Goal: Task Accomplishment & Management: Use online tool/utility

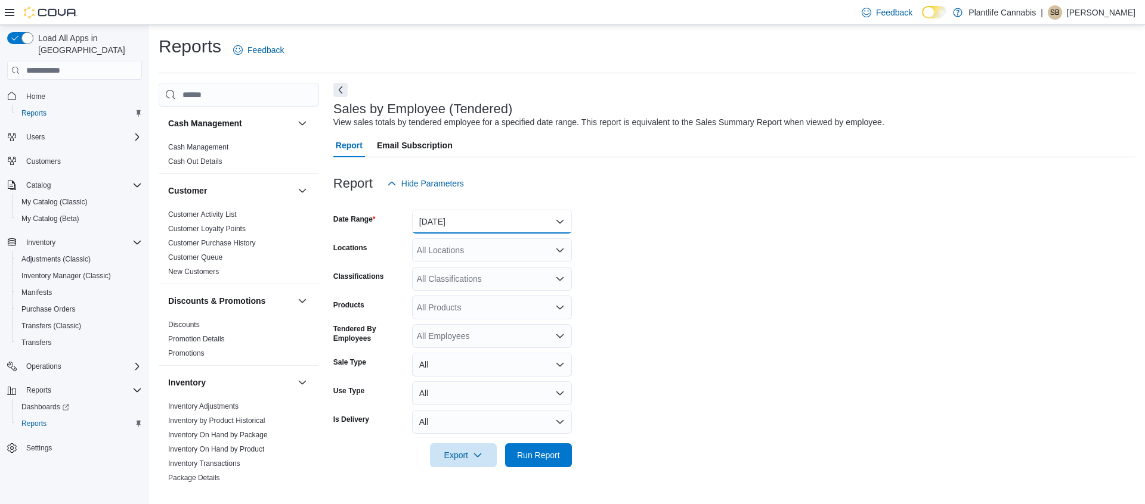
drag, startPoint x: 494, startPoint y: 213, endPoint x: 491, endPoint y: 225, distance: 12.9
click at [494, 213] on button "[DATE]" at bounding box center [492, 222] width 160 height 24
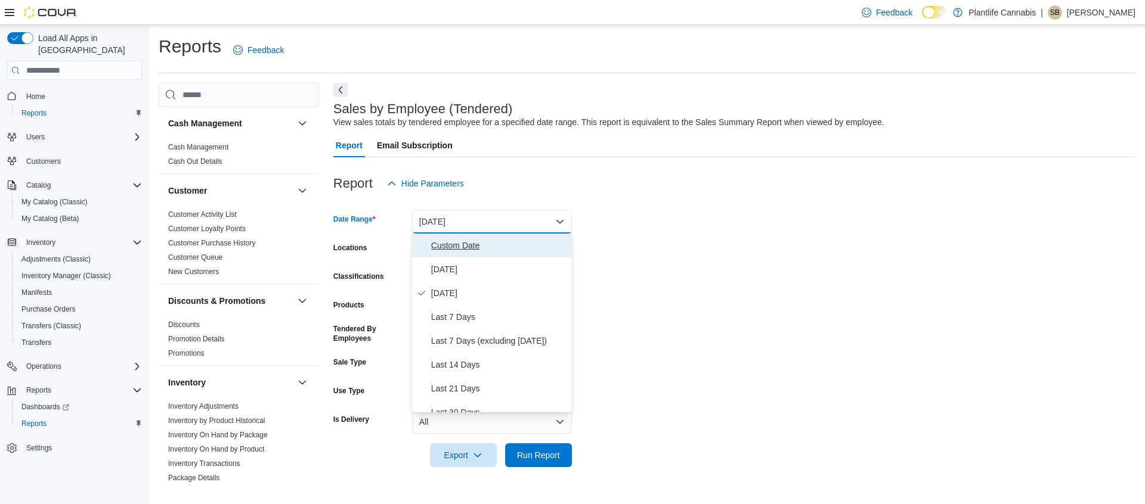
click at [444, 249] on span "Custom Date" at bounding box center [499, 245] width 136 height 14
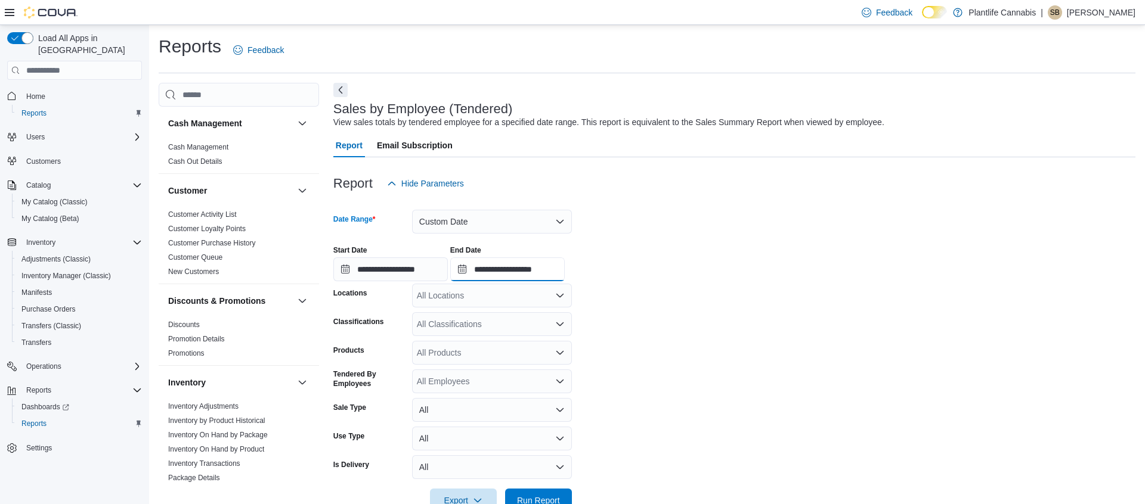
click at [509, 277] on input "**********" at bounding box center [507, 270] width 114 height 24
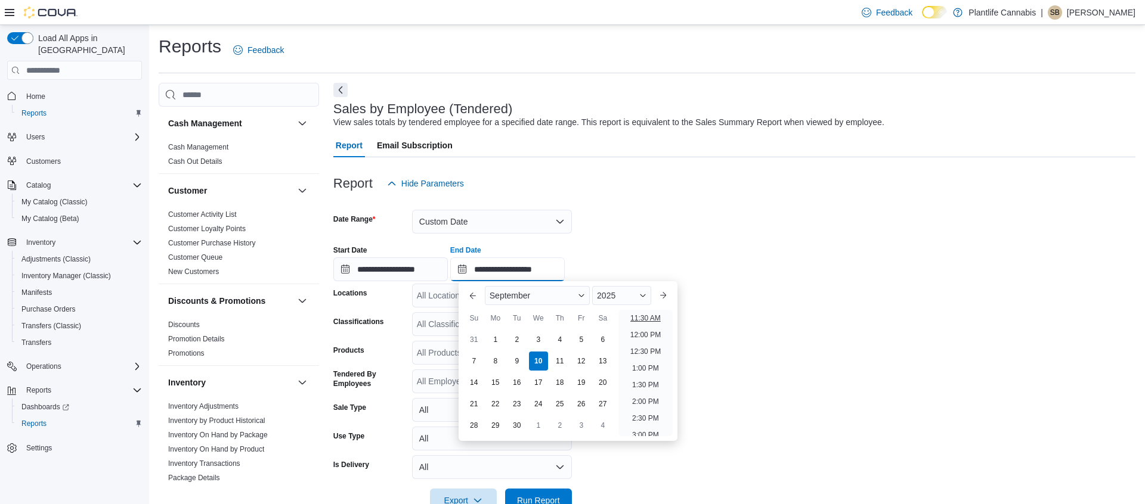
scroll to position [376, 0]
drag, startPoint x: 653, startPoint y: 346, endPoint x: 589, endPoint y: 328, distance: 66.1
click at [653, 346] on li "12:00 PM" at bounding box center [645, 344] width 40 height 14
type input "**********"
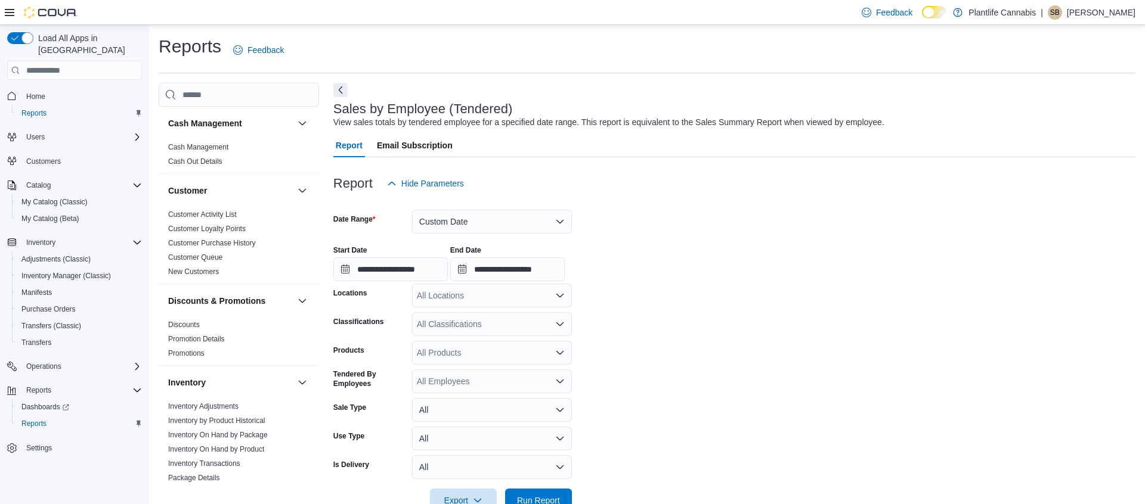
click at [528, 304] on div "All Locations" at bounding box center [492, 296] width 160 height 24
type input "***"
drag, startPoint x: 542, startPoint y: 334, endPoint x: 655, endPoint y: 370, distance: 118.0
click at [542, 334] on span "Calgary - [PERSON_NAME] Regional" at bounding box center [514, 333] width 140 height 12
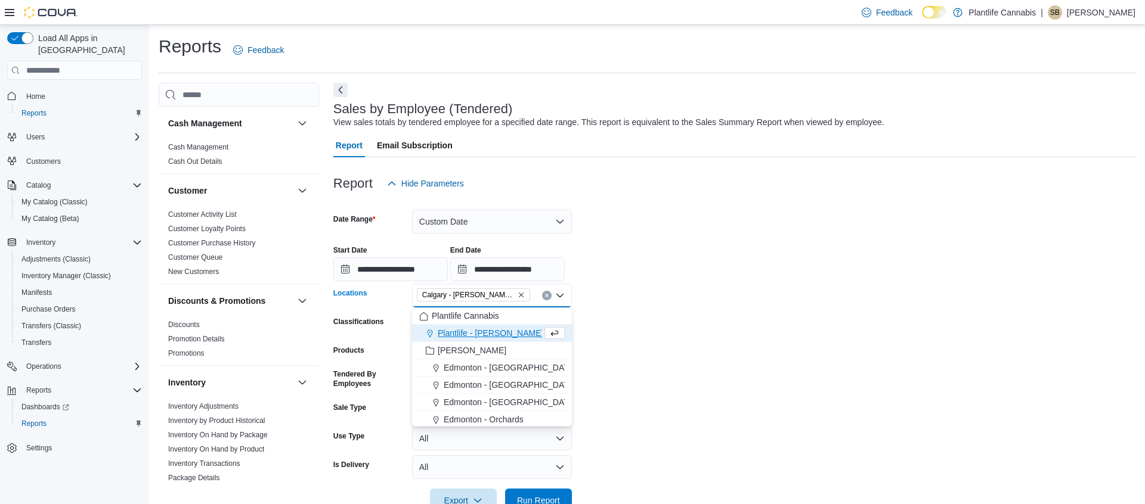
drag, startPoint x: 655, startPoint y: 370, endPoint x: 638, endPoint y: 388, distance: 24.5
click at [655, 370] on form "**********" at bounding box center [734, 354] width 802 height 317
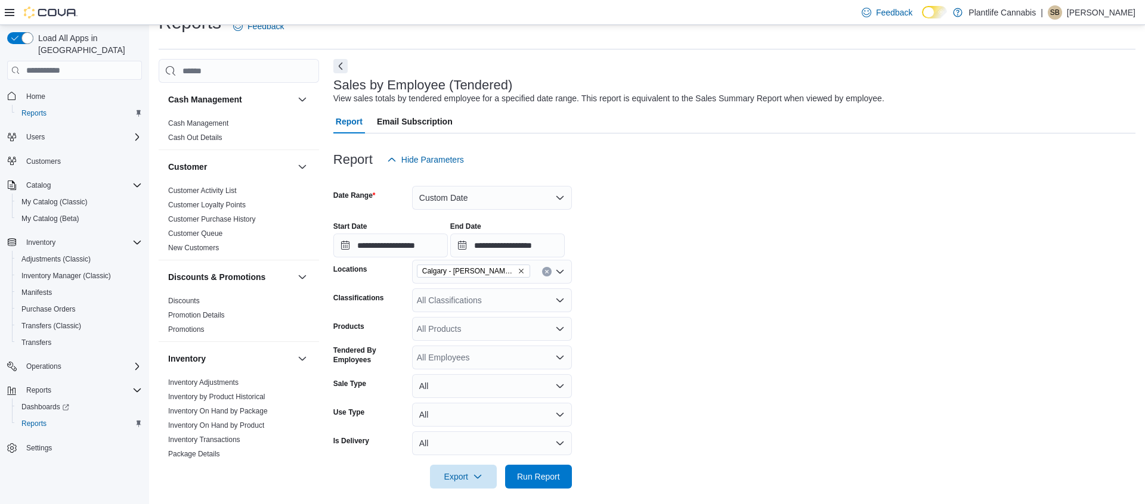
scroll to position [32, 0]
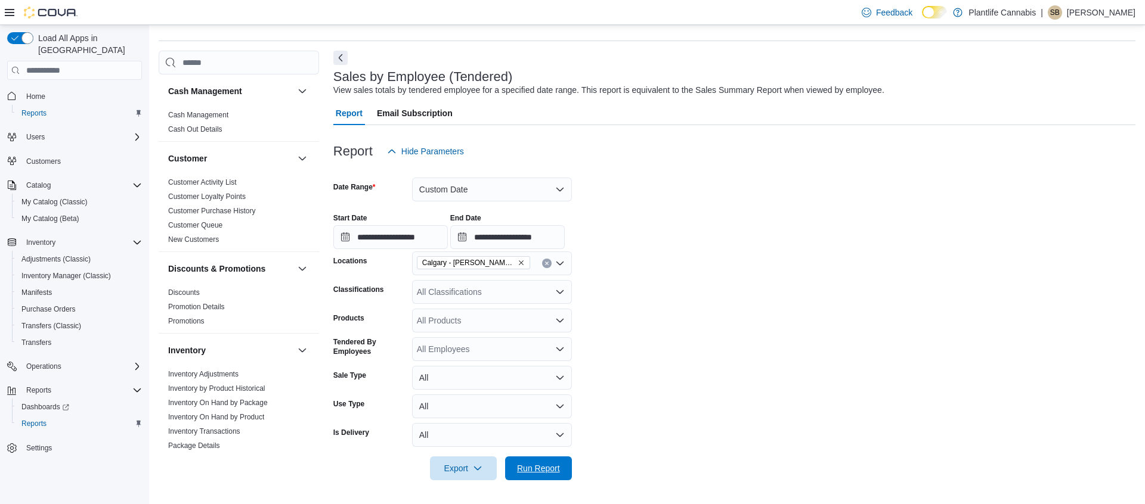
click at [555, 463] on span "Run Report" at bounding box center [538, 469] width 43 height 12
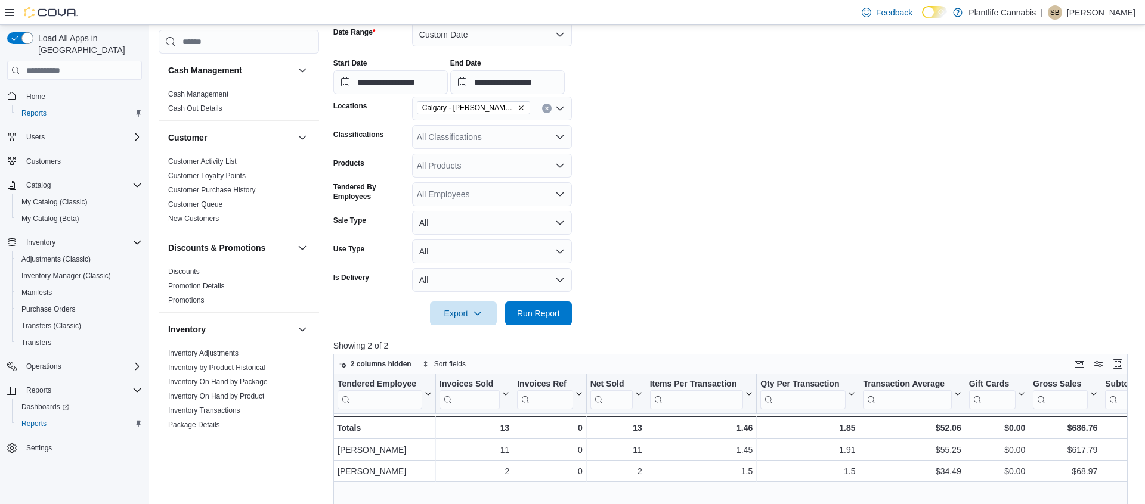
scroll to position [186, 0]
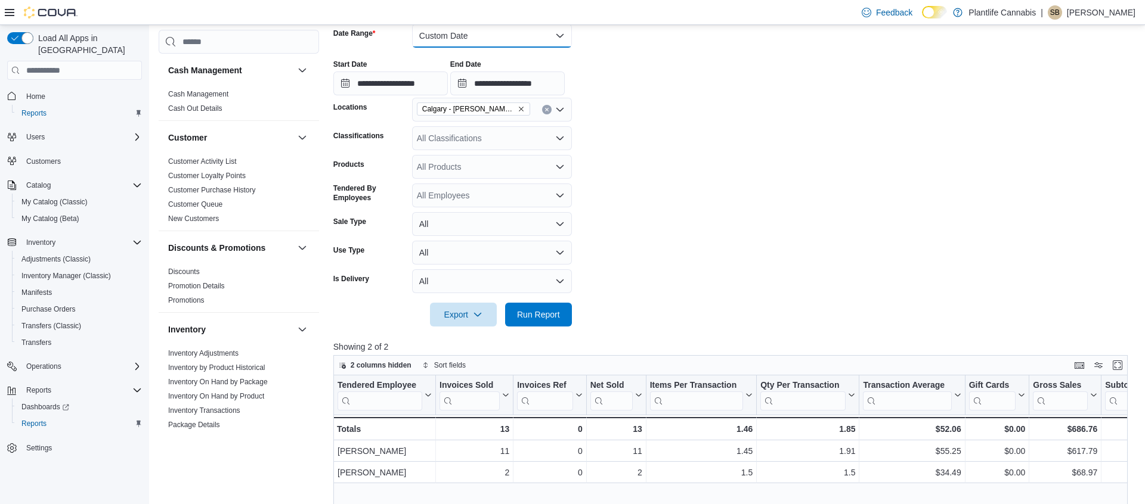
click at [457, 40] on button "Custom Date" at bounding box center [492, 36] width 160 height 24
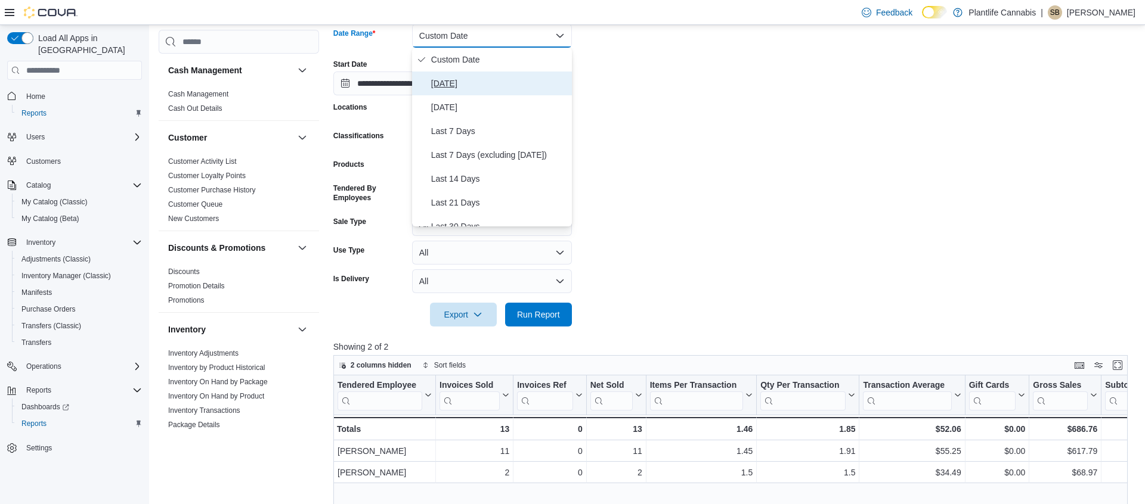
click at [470, 88] on span "[DATE]" at bounding box center [499, 83] width 136 height 14
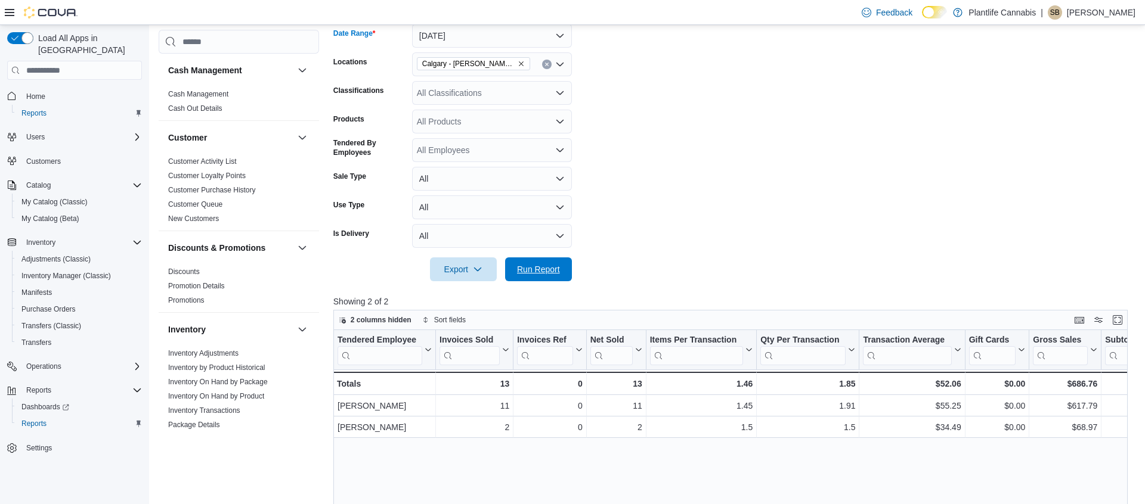
drag, startPoint x: 558, startPoint y: 276, endPoint x: 625, endPoint y: 288, distance: 68.4
click at [557, 275] on span "Run Report" at bounding box center [538, 270] width 52 height 24
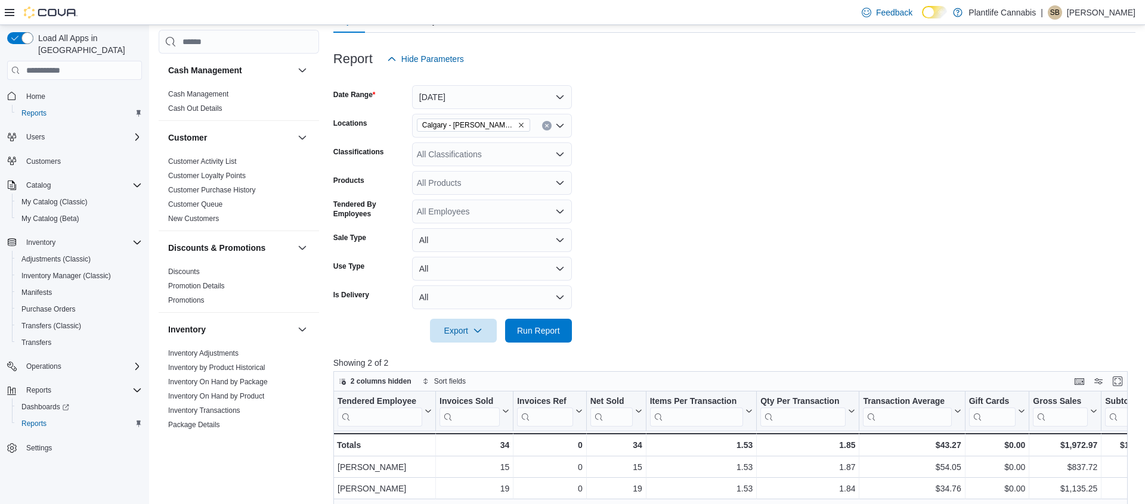
scroll to position [122, 0]
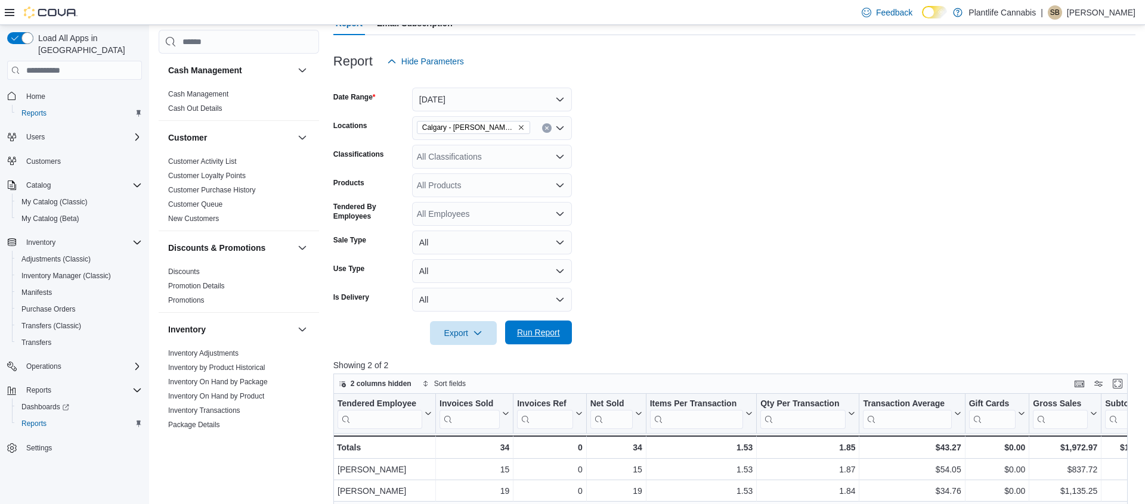
click at [530, 329] on span "Run Report" at bounding box center [538, 333] width 43 height 12
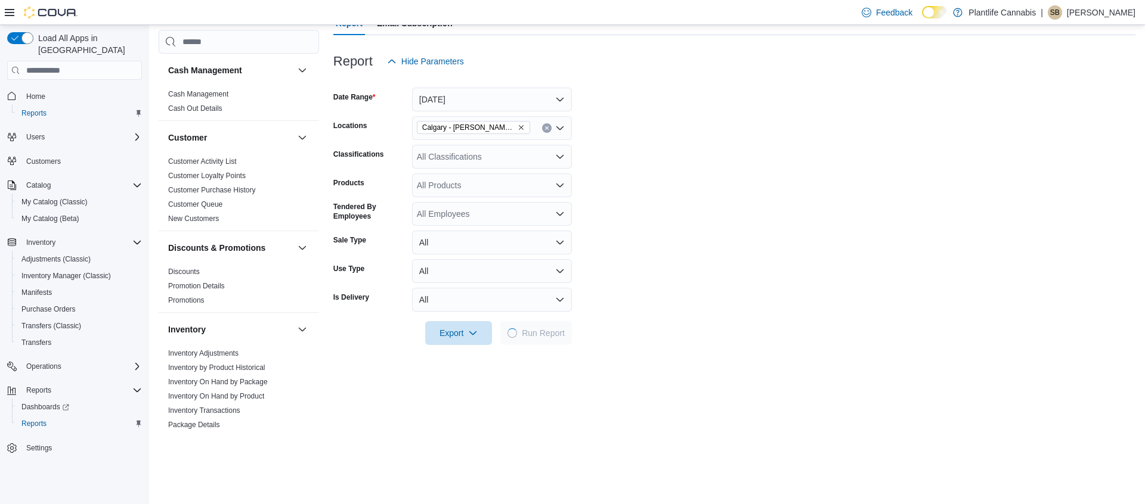
click at [513, 151] on div "All Classifications" at bounding box center [492, 157] width 160 height 24
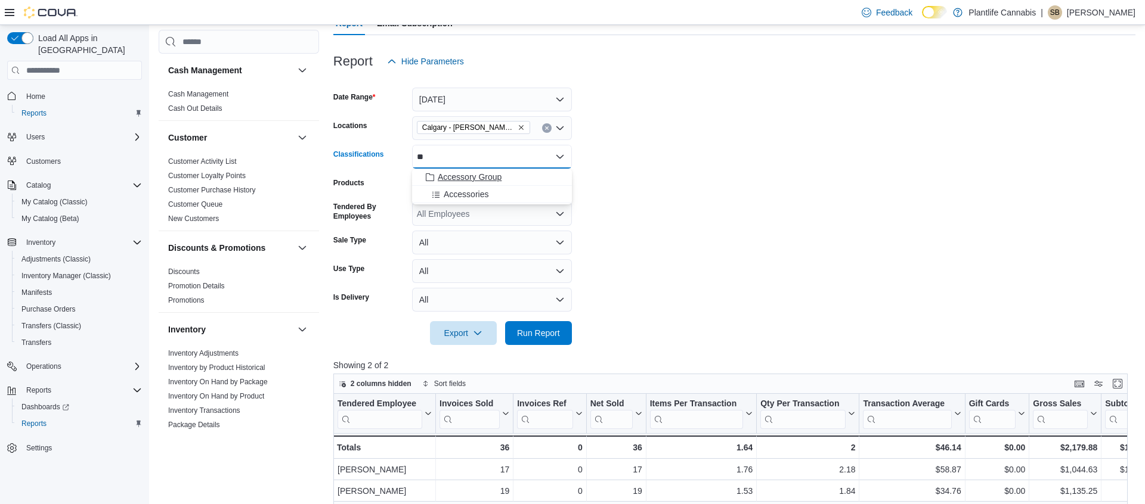
type input "**"
click at [510, 182] on div "Accessory Group" at bounding box center [491, 177] width 145 height 12
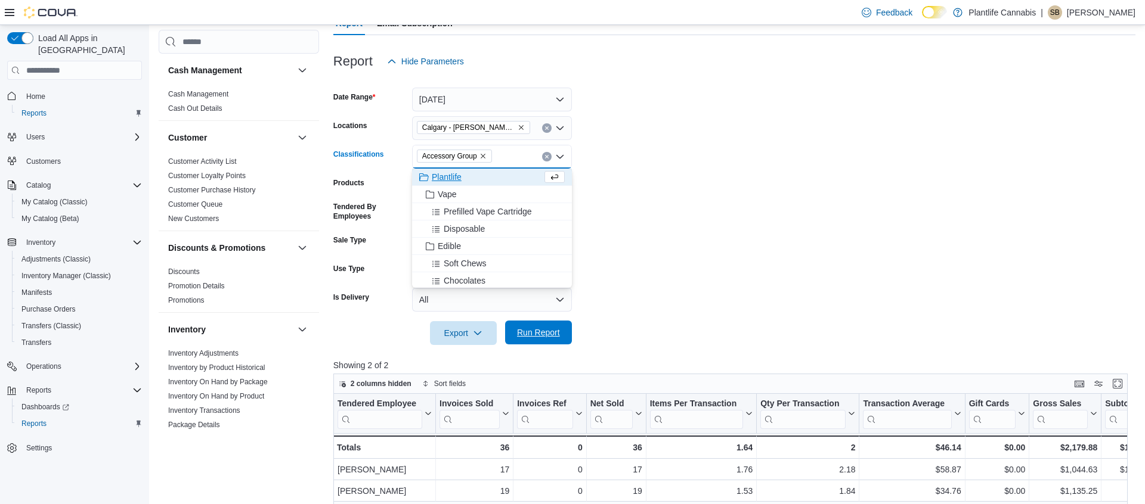
drag, startPoint x: 551, startPoint y: 326, endPoint x: 564, endPoint y: 340, distance: 18.6
click at [551, 326] on span "Run Report" at bounding box center [538, 333] width 52 height 24
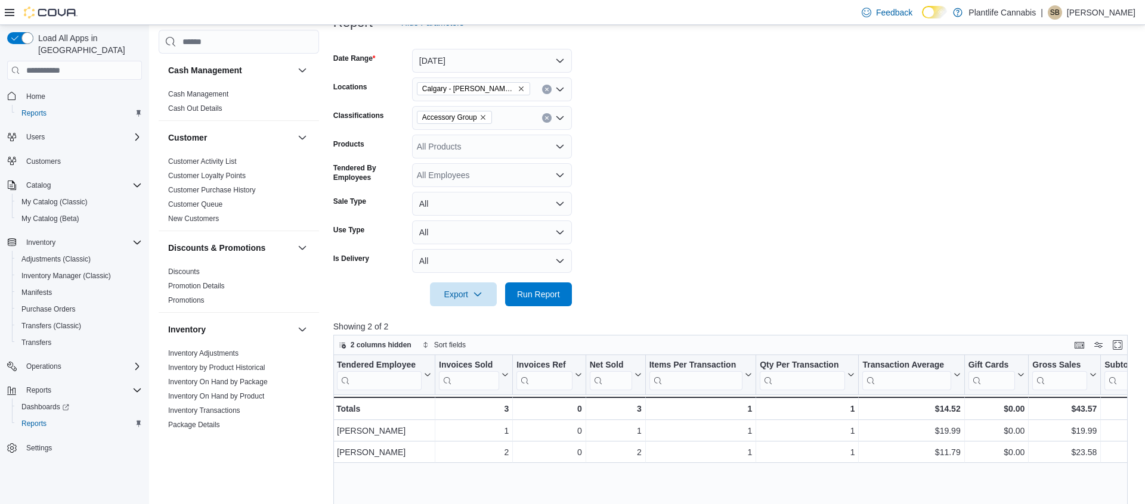
scroll to position [0, 78]
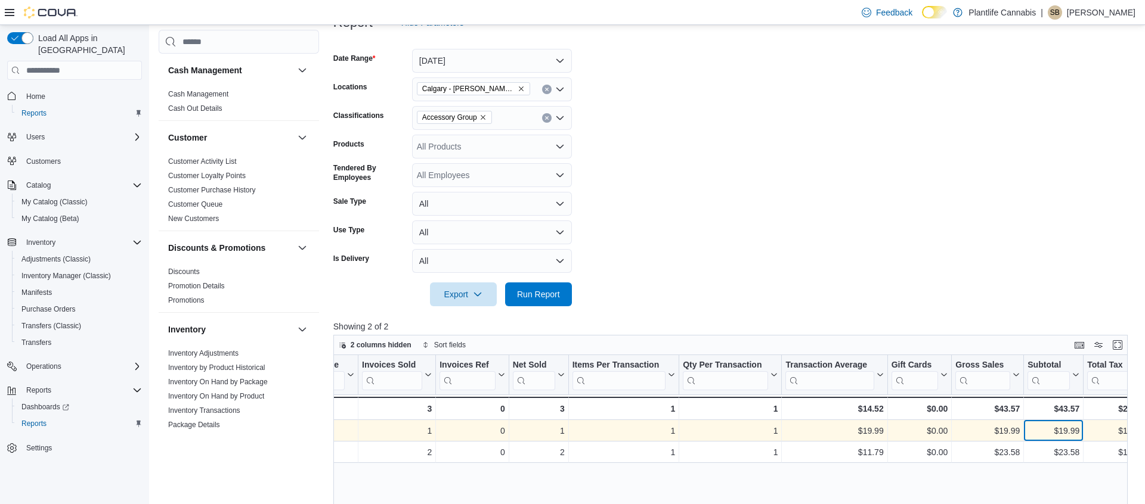
click at [1068, 431] on div "$19.99" at bounding box center [1053, 431] width 52 height 14
copy div "19.99"
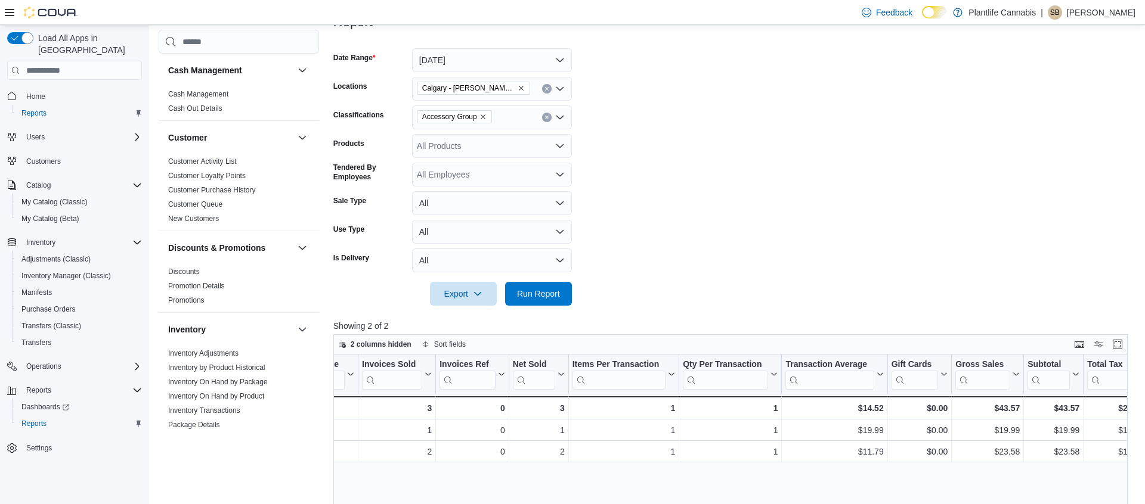
drag, startPoint x: 800, startPoint y: 286, endPoint x: 717, endPoint y: 267, distance: 85.0
click at [799, 286] on form "Date Range [DATE] Locations [GEOGRAPHIC_DATA] - [PERSON_NAME] Regional Classifi…" at bounding box center [734, 170] width 802 height 272
drag, startPoint x: 547, startPoint y: 119, endPoint x: 545, endPoint y: 125, distance: 6.8
click at [547, 119] on icon "Clear input" at bounding box center [546, 117] width 5 height 5
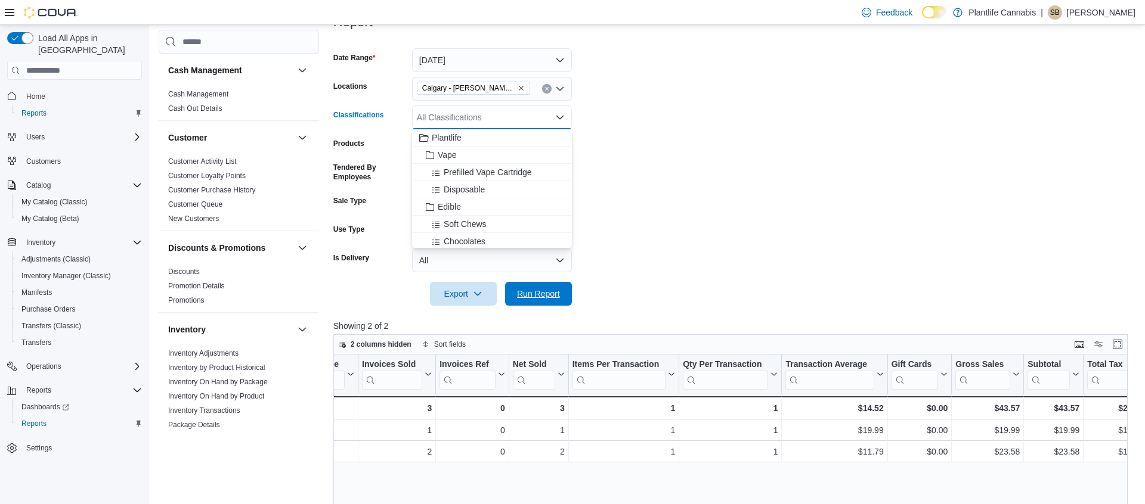
drag, startPoint x: 555, startPoint y: 284, endPoint x: 696, endPoint y: 274, distance: 141.7
click at [556, 284] on span "Run Report" at bounding box center [538, 294] width 52 height 24
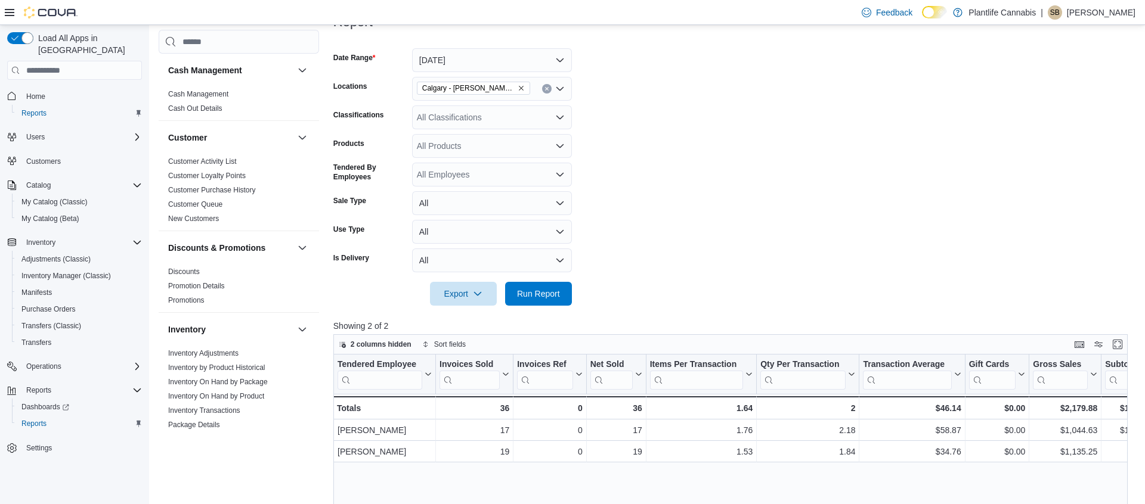
click at [753, 278] on div at bounding box center [734, 277] width 802 height 10
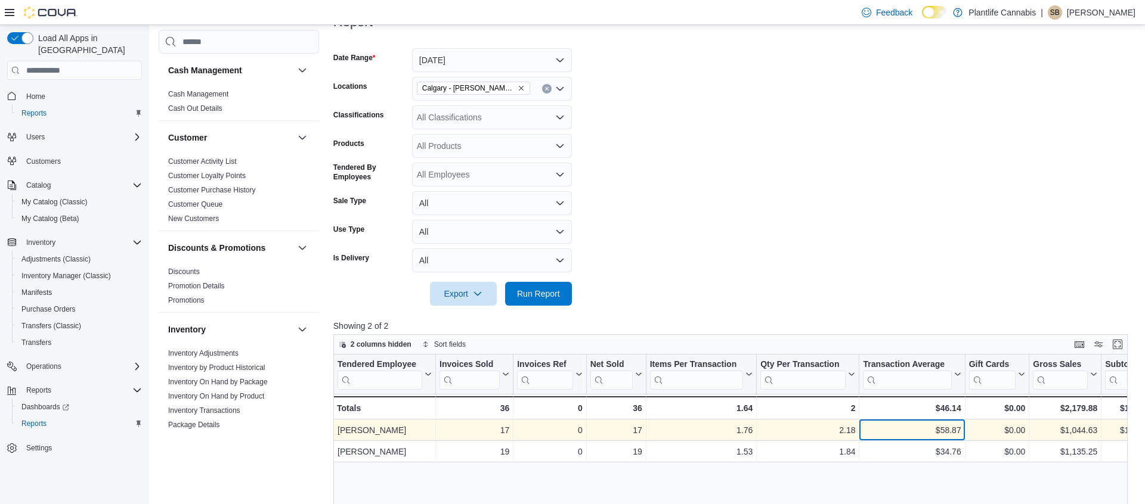
click at [952, 432] on div "$58.87" at bounding box center [912, 430] width 98 height 14
copy div "58.87"
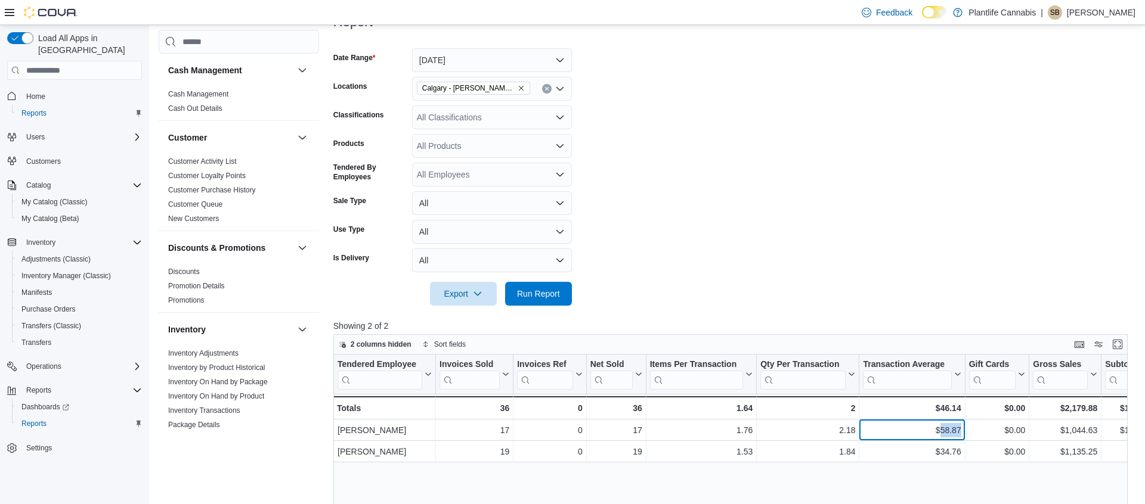
copy div "58.87"
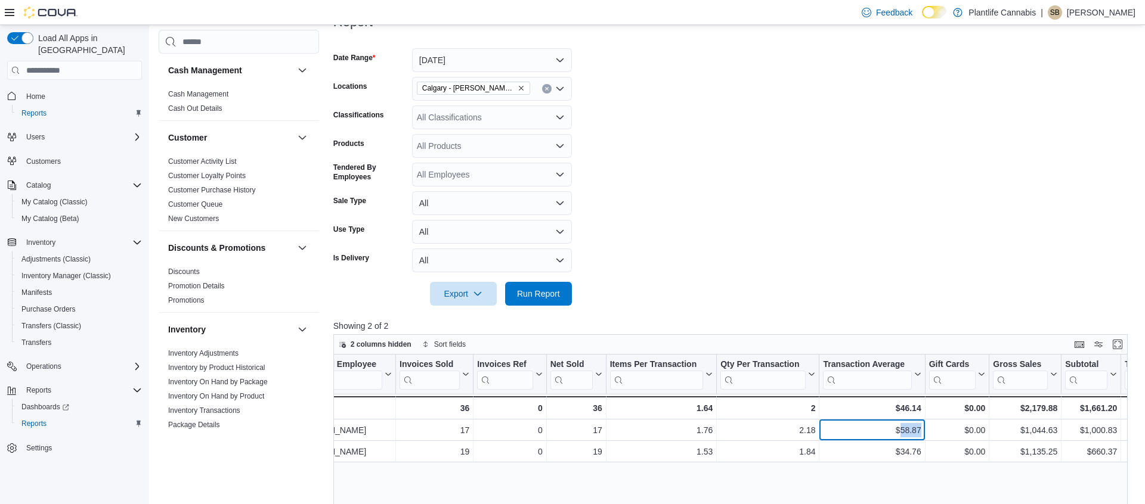
scroll to position [0, 51]
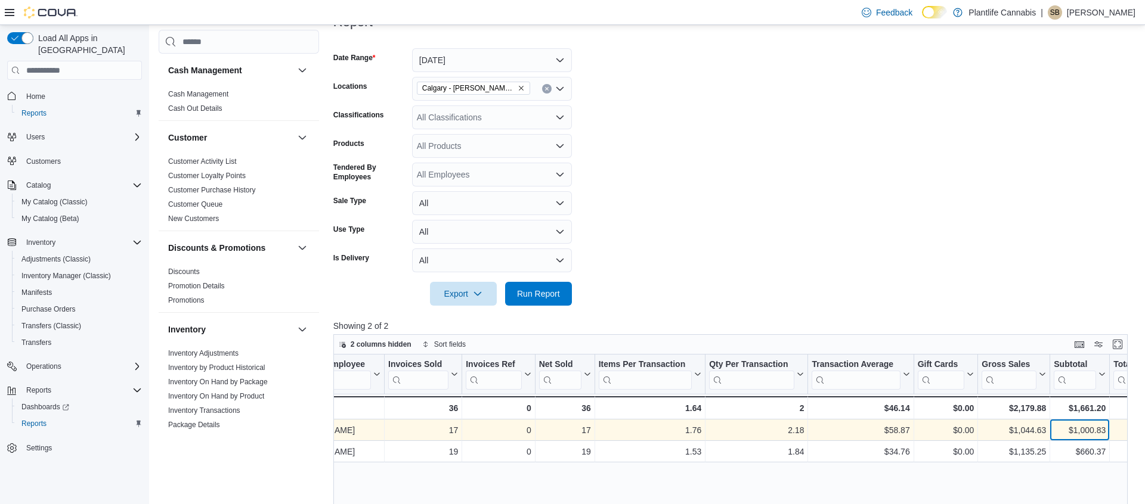
click at [1086, 429] on div "$1,000.83" at bounding box center [1079, 430] width 52 height 14
copy div "1,000.83"
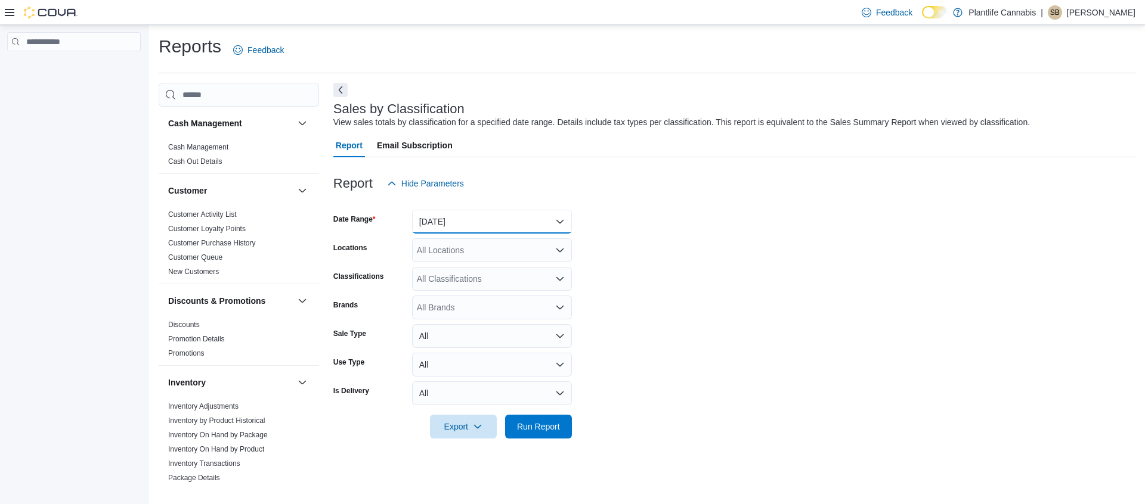
drag, startPoint x: 478, startPoint y: 213, endPoint x: 483, endPoint y: 229, distance: 16.6
click at [479, 215] on button "[DATE]" at bounding box center [492, 222] width 160 height 24
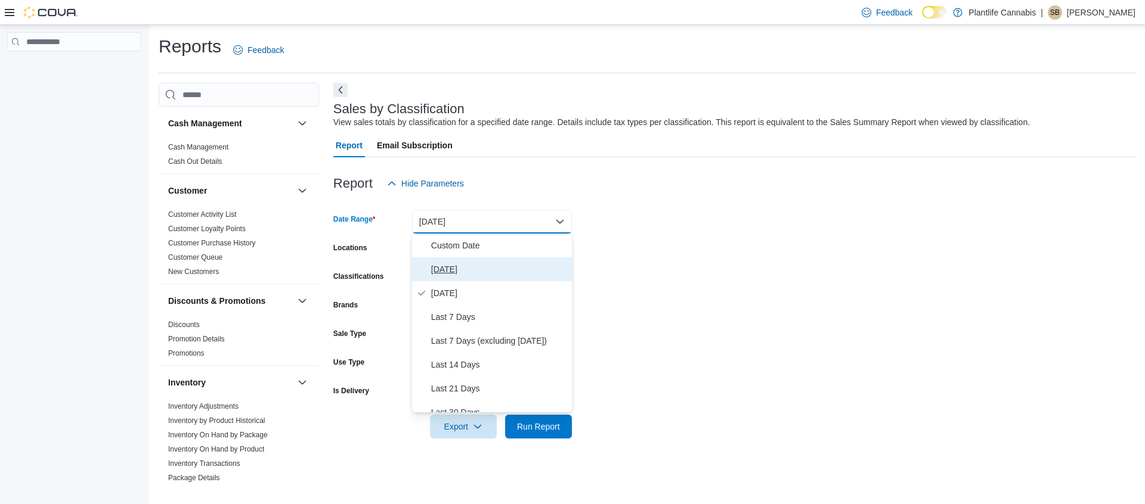
click at [475, 265] on span "[DATE]" at bounding box center [499, 269] width 136 height 14
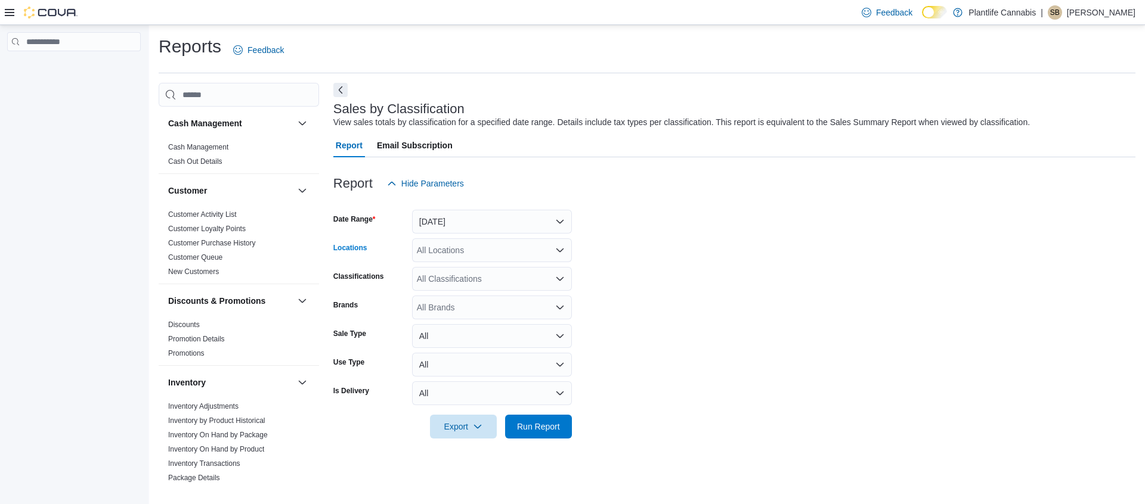
click at [465, 249] on div "All Locations" at bounding box center [492, 250] width 160 height 24
type input "***"
click at [509, 292] on span "Calgary - [PERSON_NAME] Regional" at bounding box center [514, 288] width 140 height 12
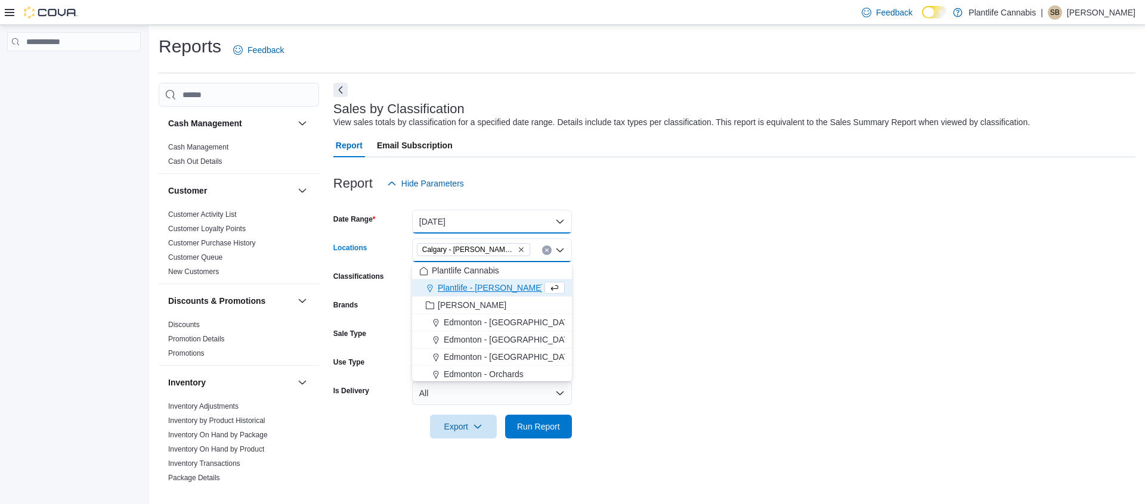
drag, startPoint x: 503, startPoint y: 226, endPoint x: 513, endPoint y: 230, distance: 11.3
click at [503, 225] on button "[DATE]" at bounding box center [492, 222] width 160 height 24
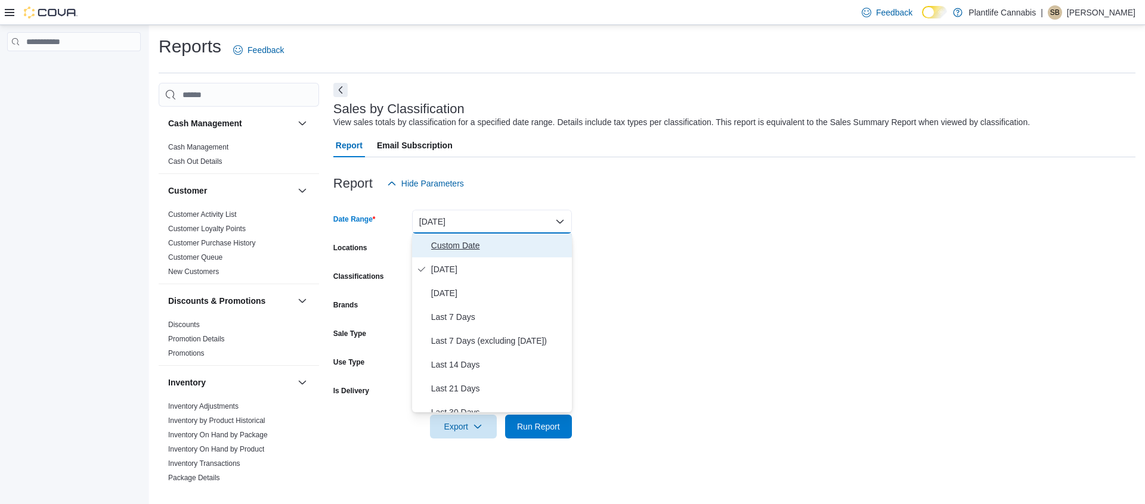
click at [505, 249] on span "Custom Date" at bounding box center [499, 245] width 136 height 14
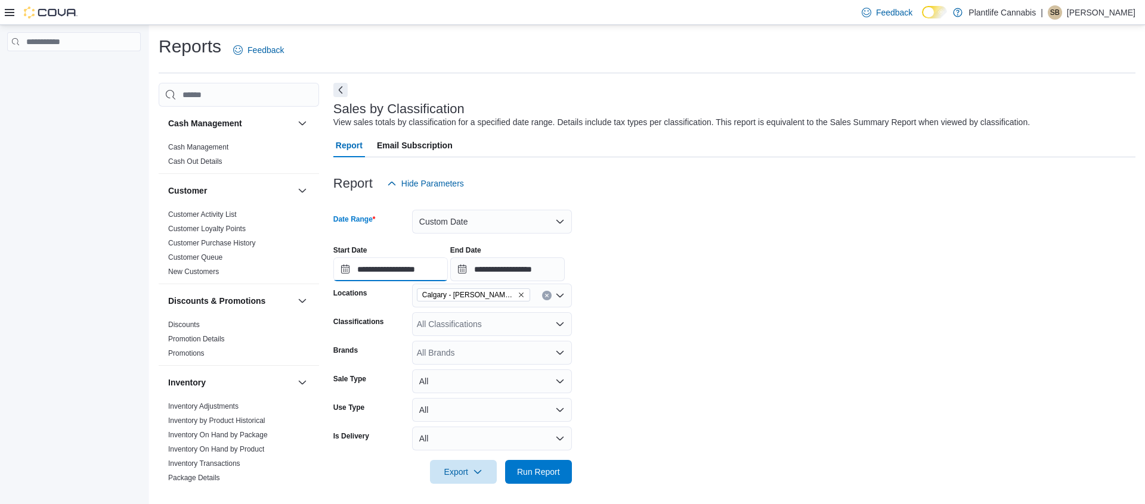
drag, startPoint x: 439, startPoint y: 266, endPoint x: 458, endPoint y: 278, distance: 23.0
click at [439, 267] on input "**********" at bounding box center [390, 270] width 114 height 24
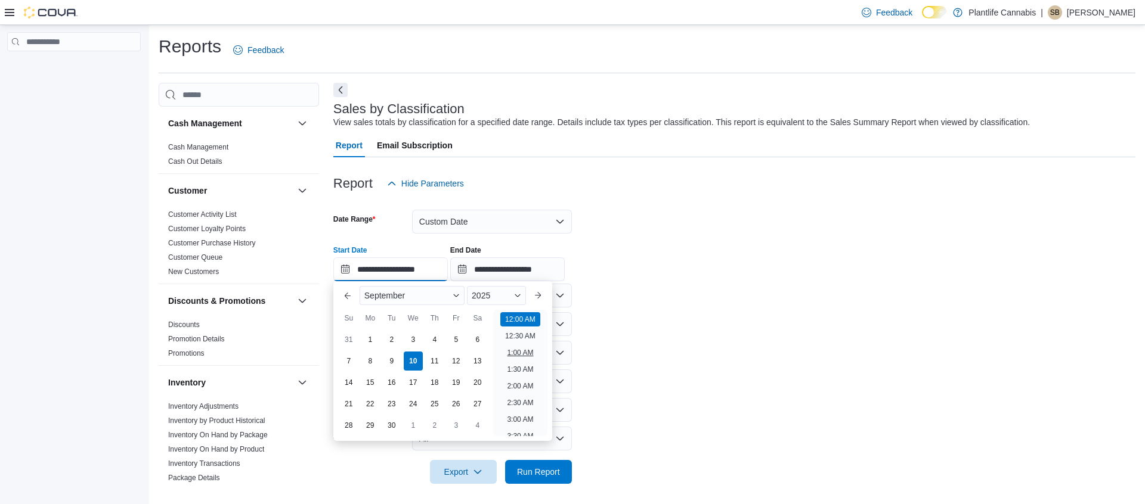
scroll to position [37, 0]
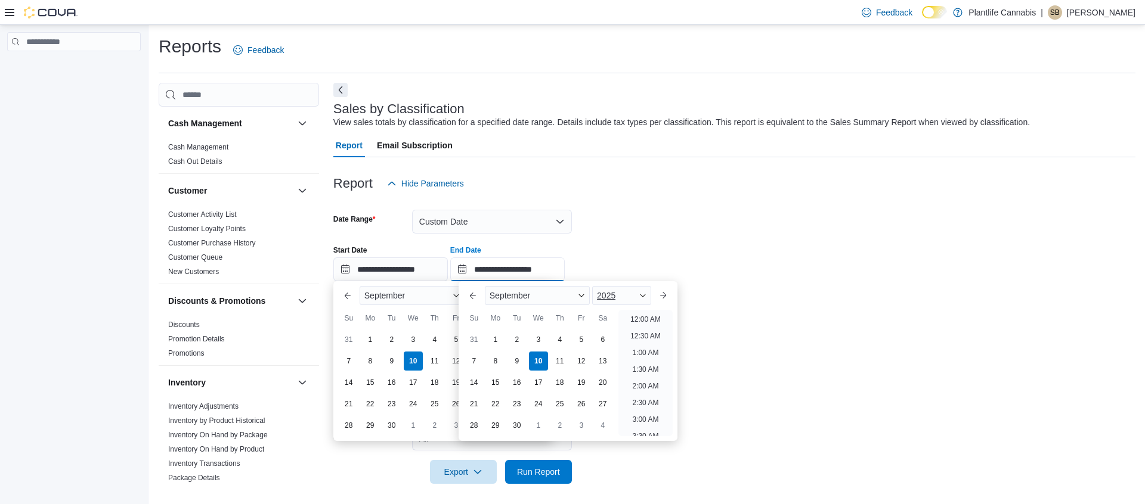
drag, startPoint x: 525, startPoint y: 268, endPoint x: 598, endPoint y: 305, distance: 81.9
click at [527, 269] on input "**********" at bounding box center [507, 270] width 114 height 24
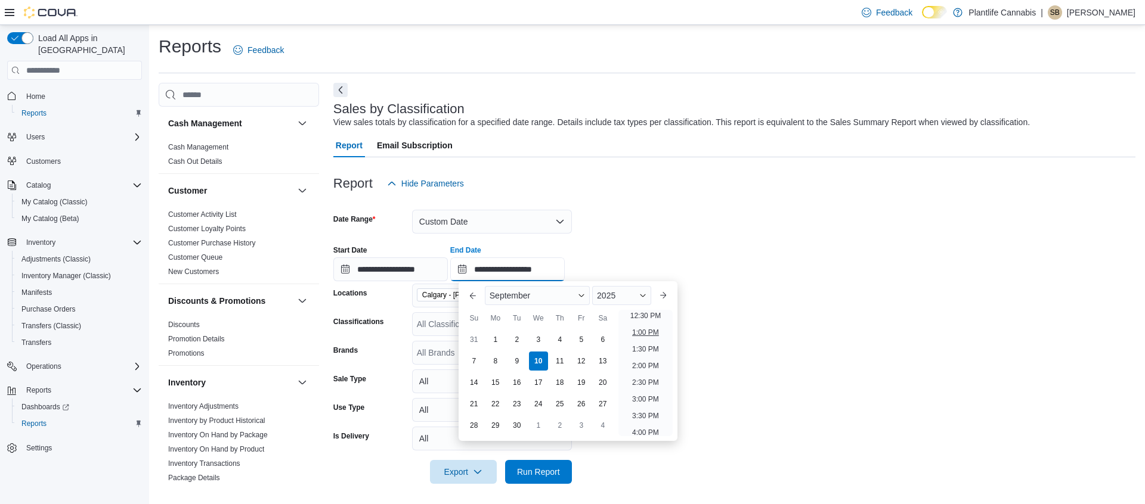
scroll to position [407, 0]
drag, startPoint x: 644, startPoint y: 314, endPoint x: 626, endPoint y: 339, distance: 31.6
click at [645, 313] on li "12:00 PM" at bounding box center [645, 313] width 40 height 14
type input "**********"
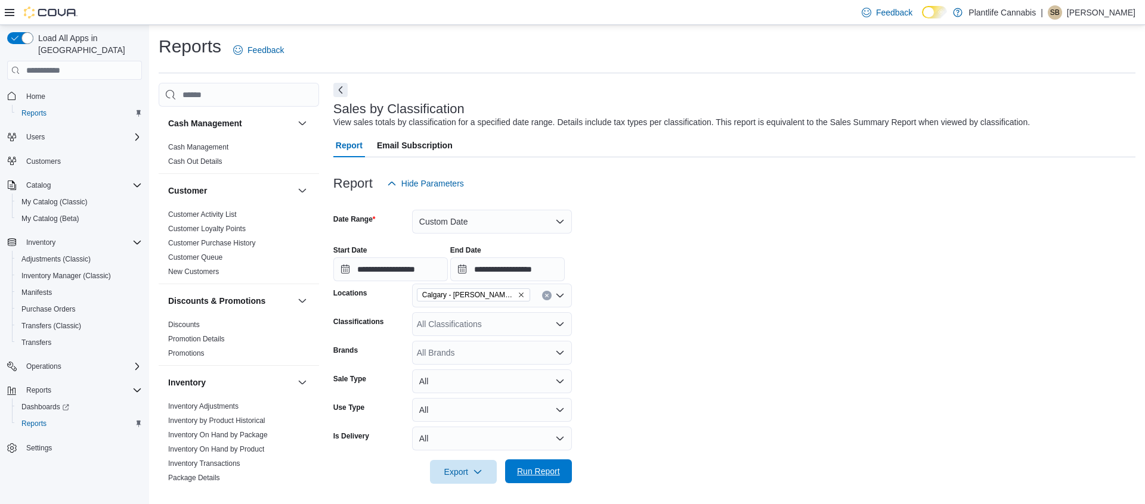
drag, startPoint x: 538, startPoint y: 474, endPoint x: 568, endPoint y: 464, distance: 31.3
click at [538, 474] on span "Run Report" at bounding box center [538, 472] width 43 height 12
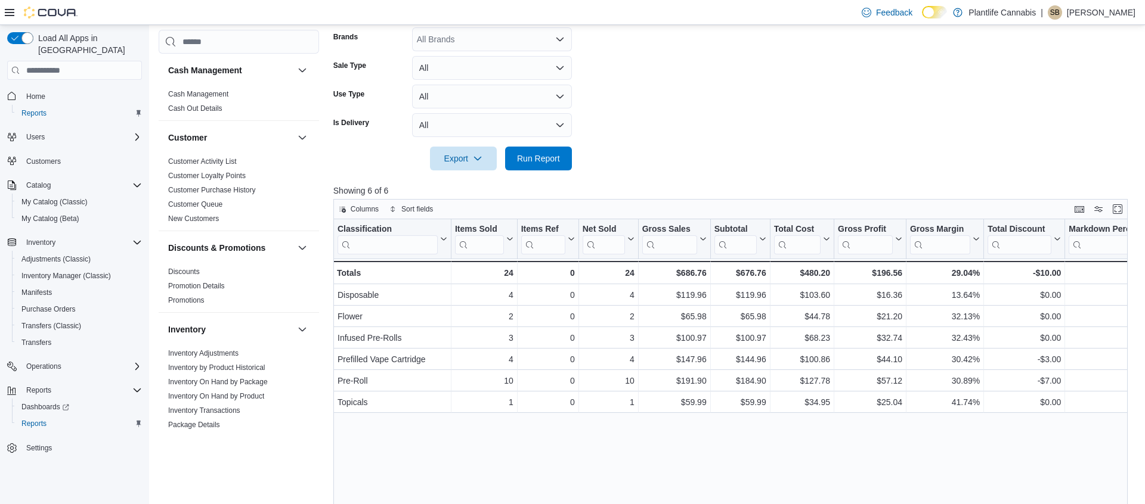
scroll to position [309, 0]
